Goal: Find specific page/section: Find specific page/section

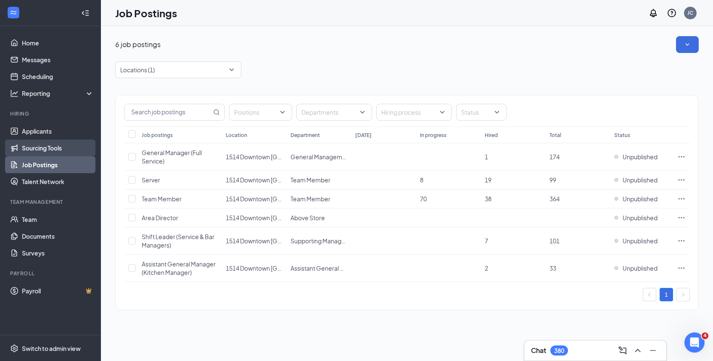
click at [54, 145] on link "Sourcing Tools" at bounding box center [58, 148] width 72 height 17
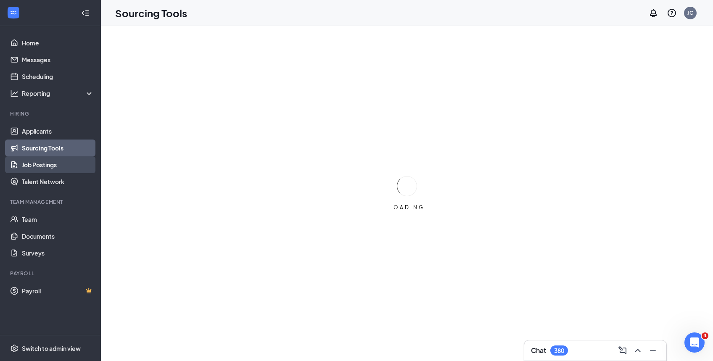
click at [58, 158] on link "Job Postings" at bounding box center [58, 164] width 72 height 17
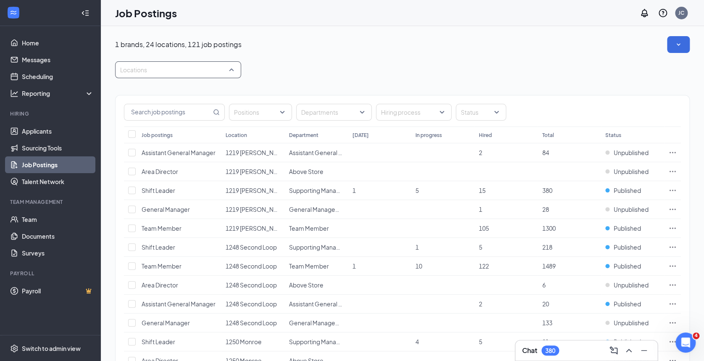
click at [189, 67] on div at bounding box center [173, 69] width 113 height 13
type input "956"
click at [135, 91] on span "[GEOGRAPHIC_DATA][PERSON_NAME]" at bounding box center [188, 93] width 109 height 8
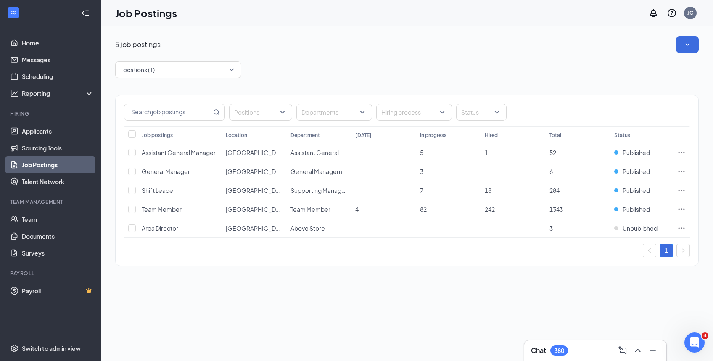
click at [306, 59] on div "5 job postings Locations (1) Positions Departments Hiring process Status Job po…" at bounding box center [406, 155] width 583 height 238
click at [634, 211] on span "Published" at bounding box center [635, 209] width 27 height 8
click at [623, 212] on span "Published" at bounding box center [635, 209] width 27 height 8
click at [652, 210] on div "Published" at bounding box center [641, 209] width 55 height 8
click at [641, 208] on span "Published" at bounding box center [635, 209] width 27 height 8
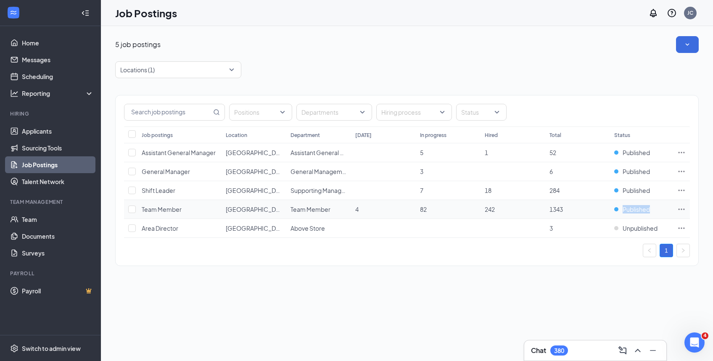
click at [640, 208] on span "Published" at bounding box center [635, 209] width 27 height 8
click at [601, 206] on td "1343" at bounding box center [577, 209] width 65 height 19
